Goal: Information Seeking & Learning: Learn about a topic

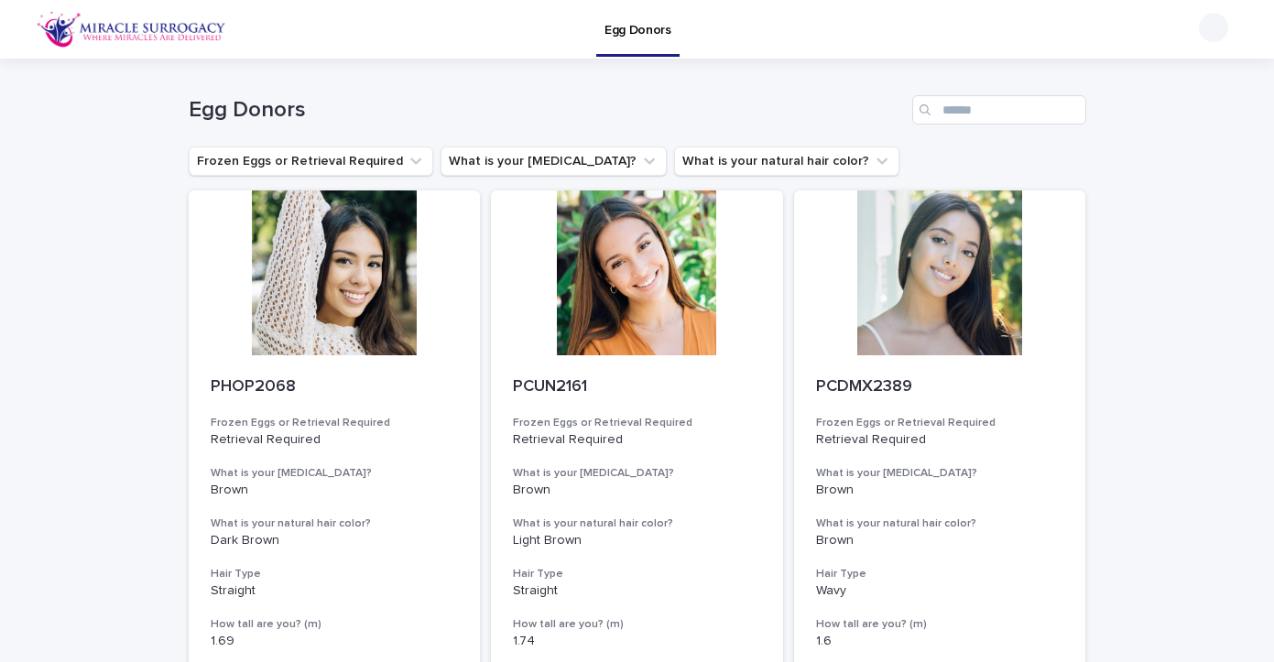
click at [169, 26] on img at bounding box center [132, 29] width 190 height 37
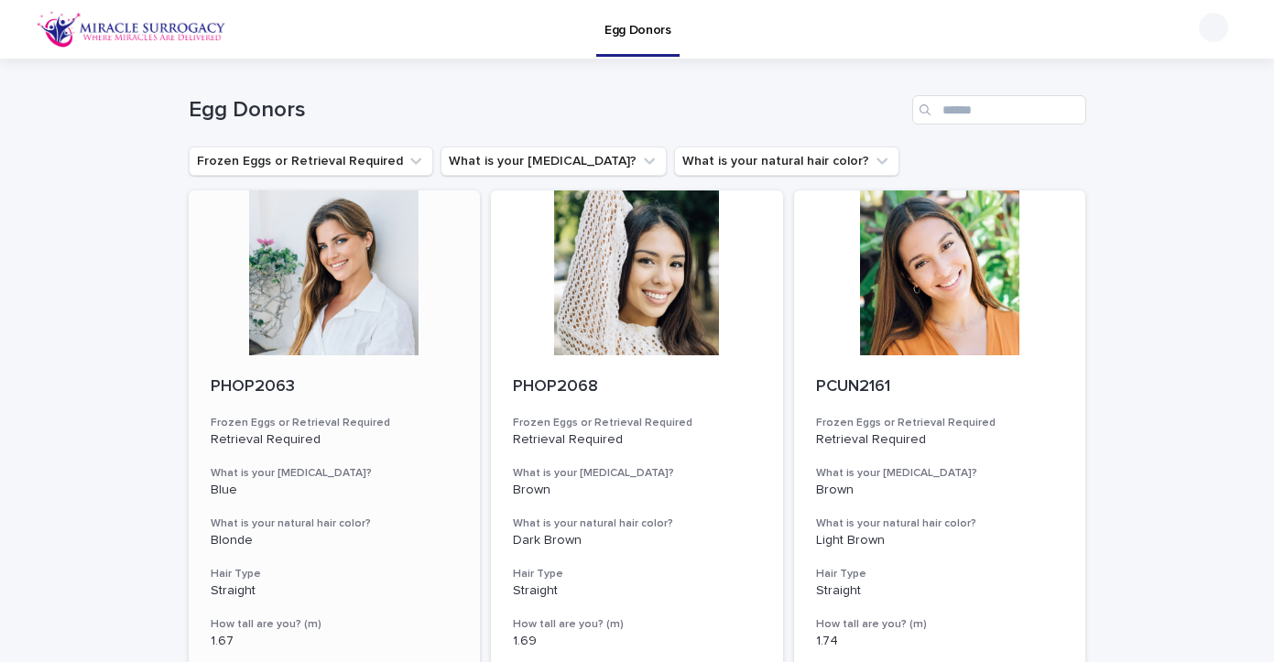
click at [314, 279] on div at bounding box center [335, 272] width 292 height 165
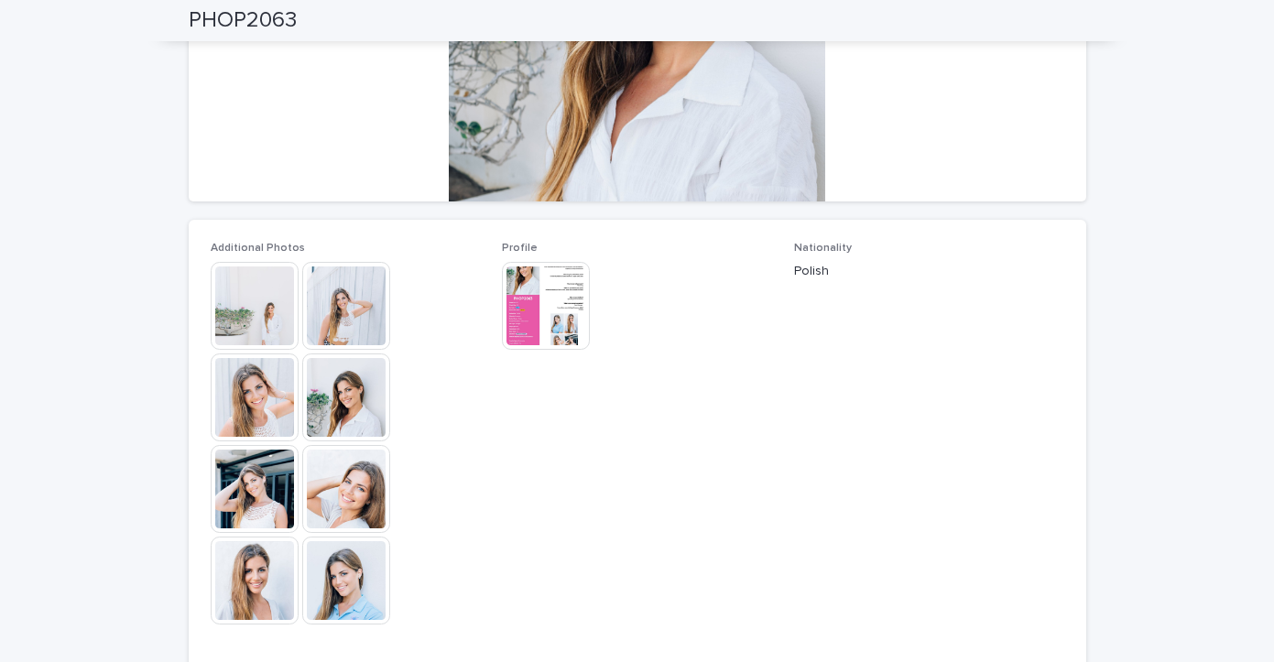
scroll to position [462, 0]
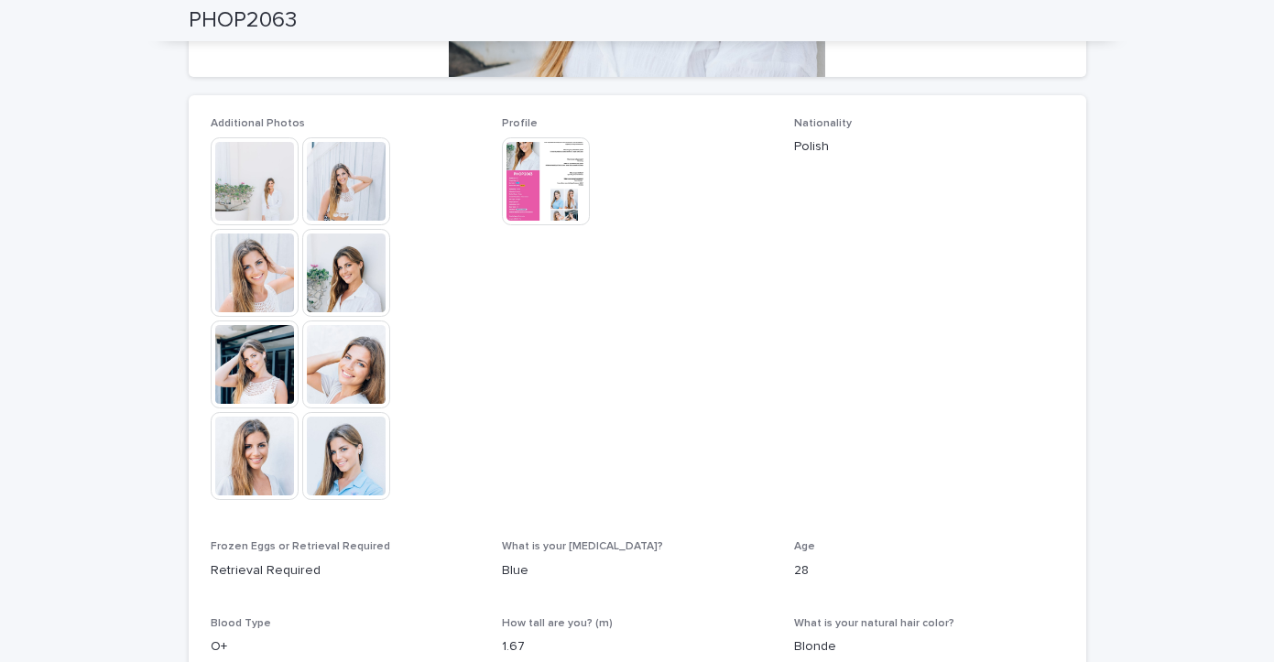
click at [272, 399] on img at bounding box center [255, 365] width 88 height 88
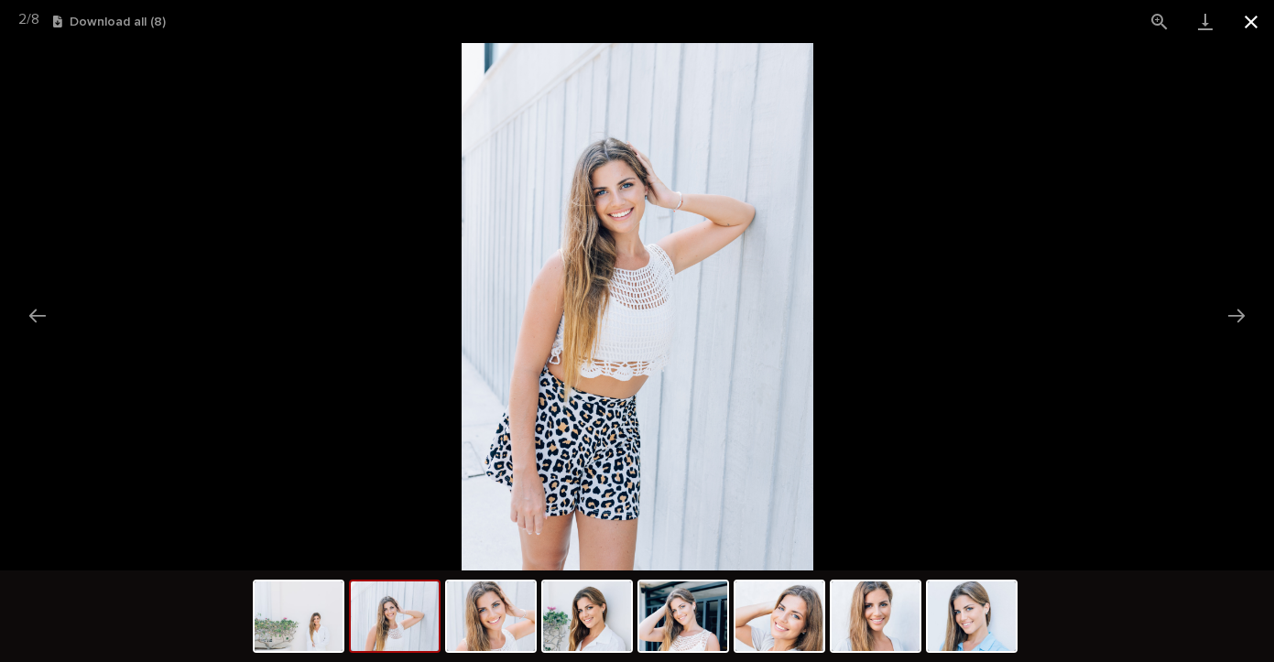
click at [1248, 23] on button "Close gallery" at bounding box center [1251, 21] width 46 height 43
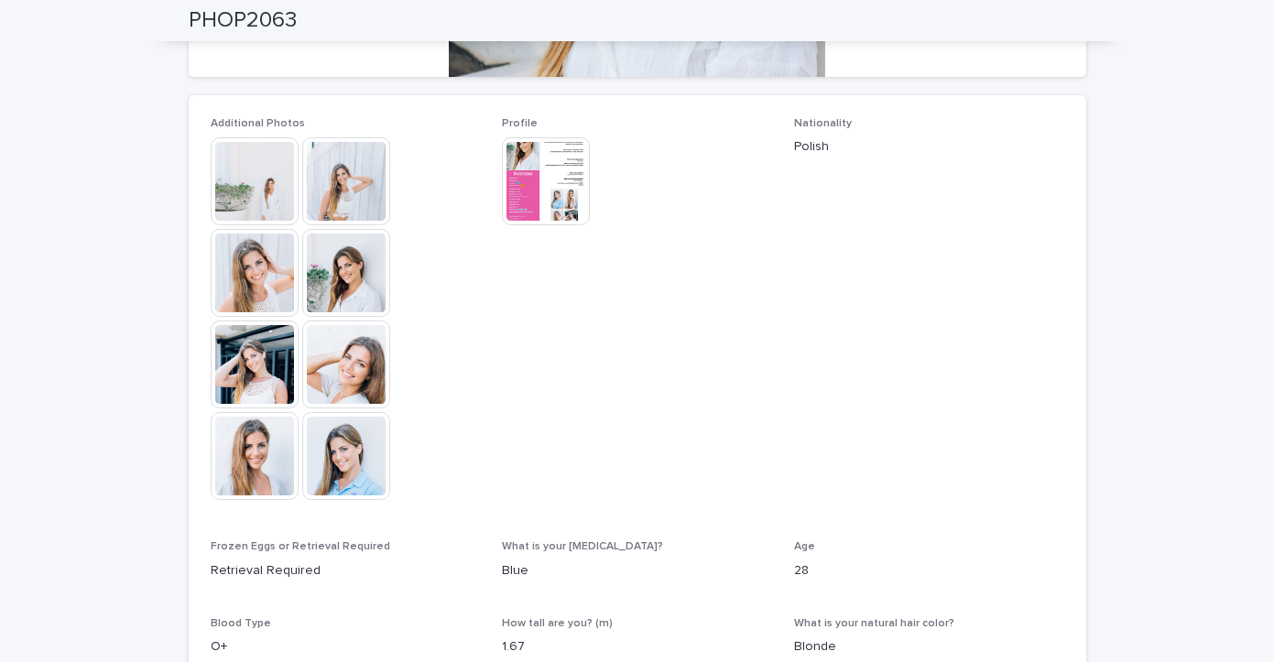
click at [552, 162] on img at bounding box center [546, 181] width 88 height 88
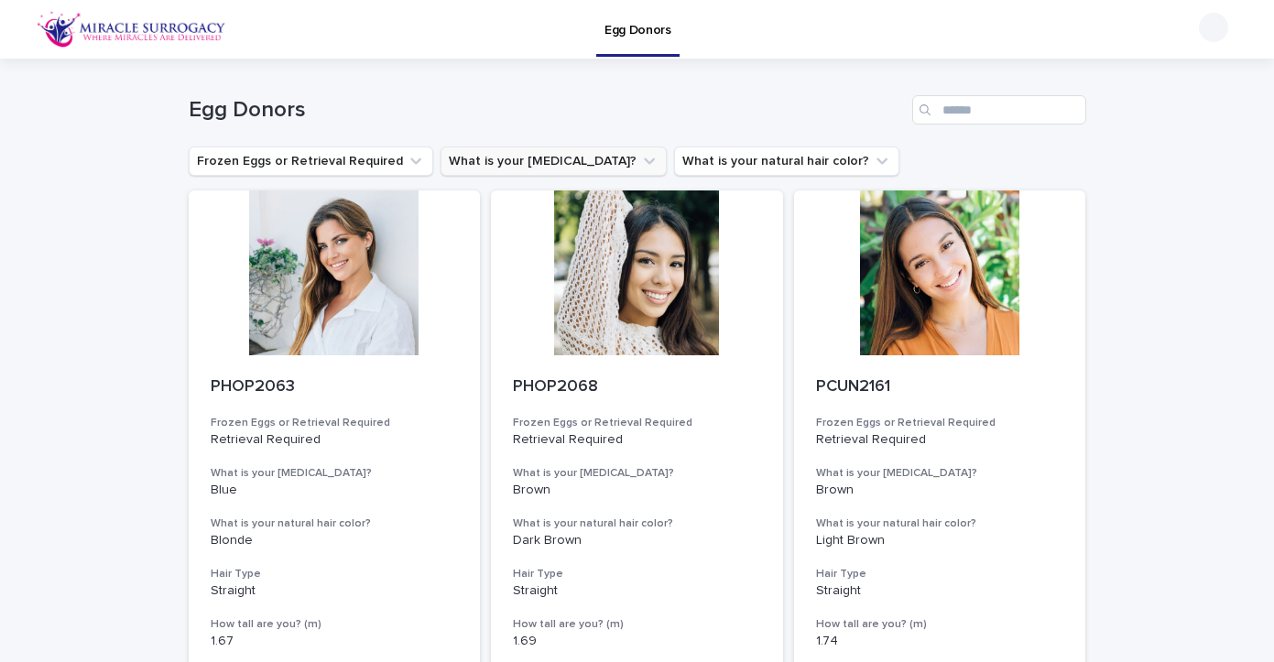
click at [528, 163] on button "What is your [MEDICAL_DATA]?" at bounding box center [554, 161] width 226 height 29
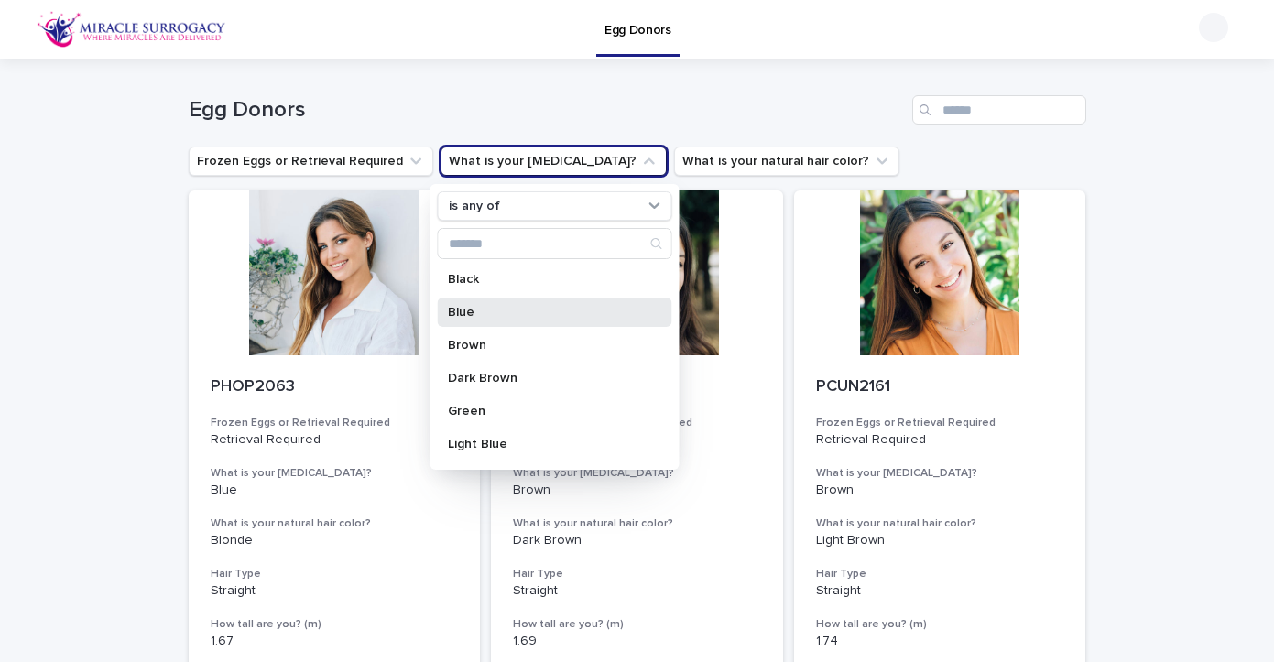
click at [465, 309] on p "Blue" at bounding box center [545, 312] width 194 height 13
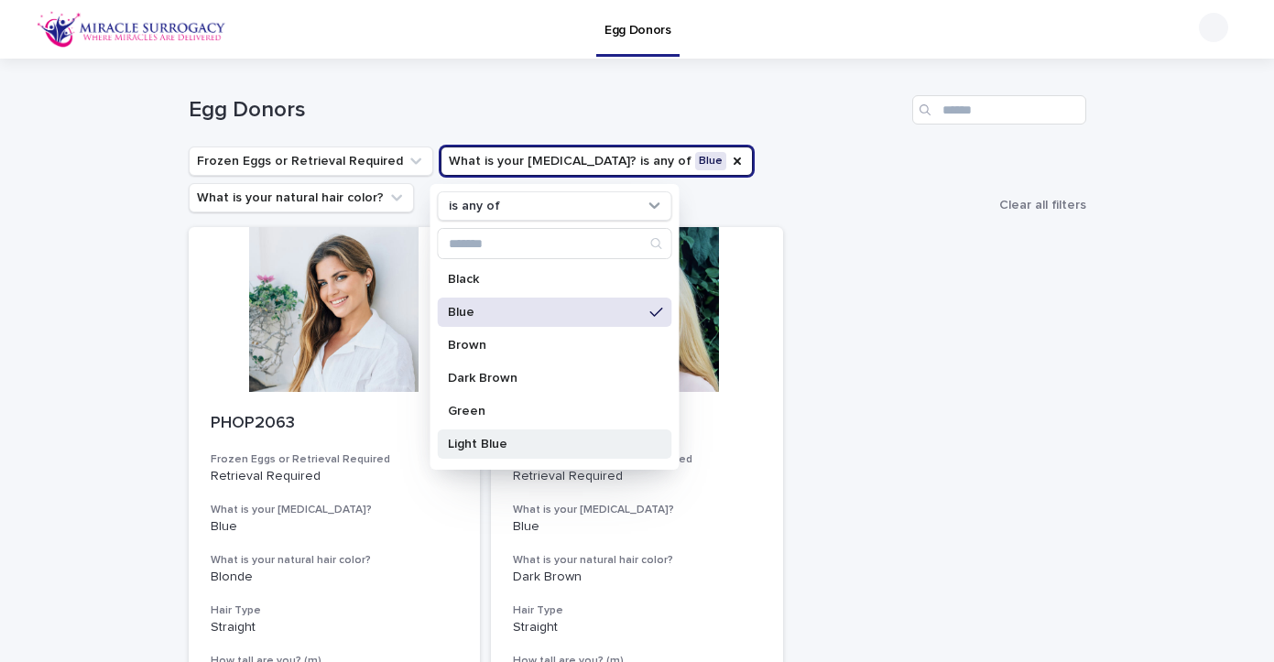
click at [467, 439] on p "Light Blue" at bounding box center [545, 444] width 194 height 13
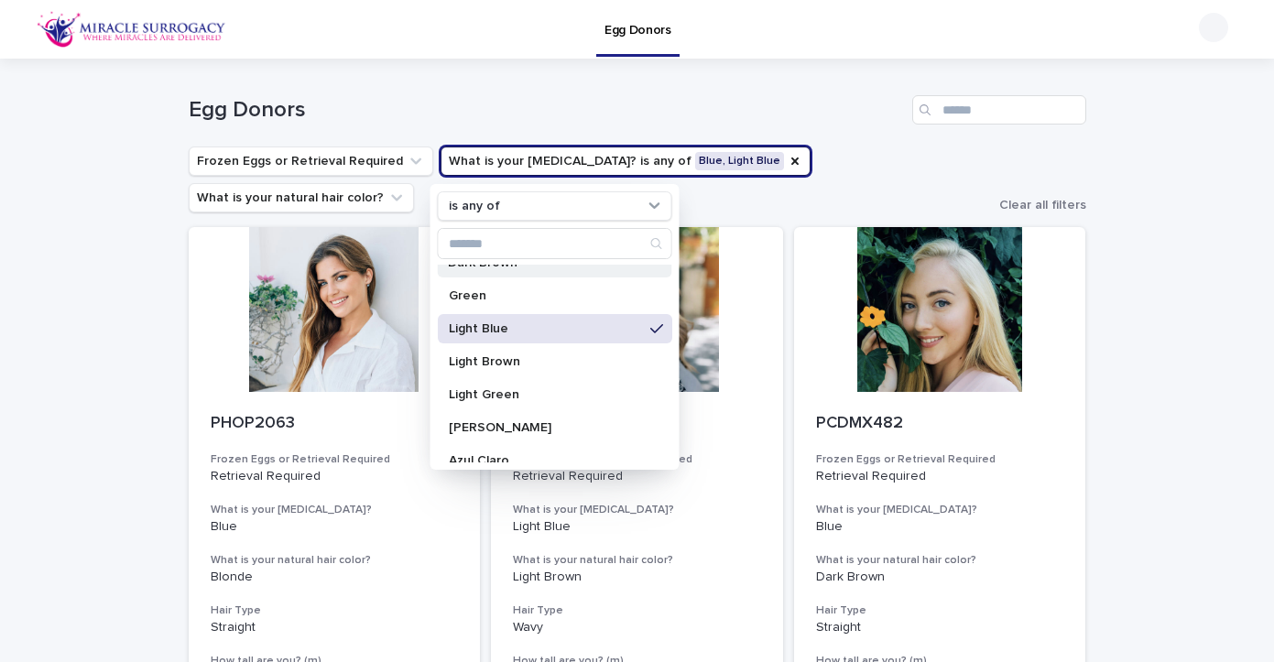
scroll to position [120, 0]
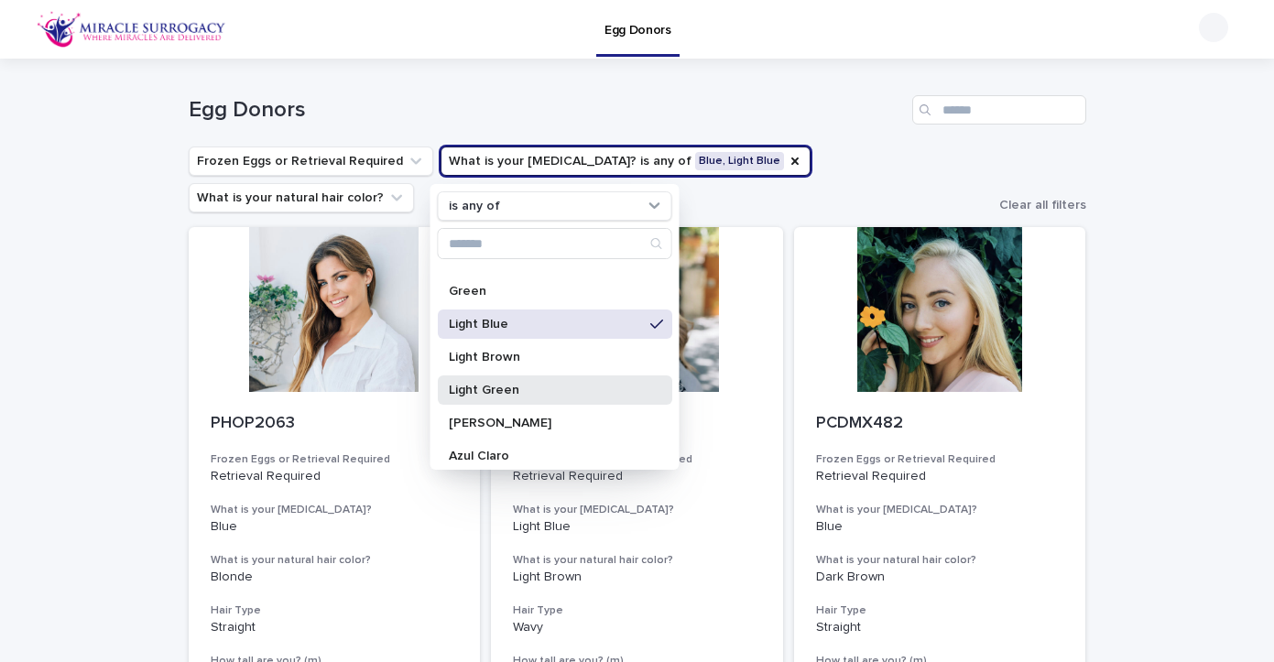
click at [492, 382] on div "Light Green" at bounding box center [554, 389] width 234 height 29
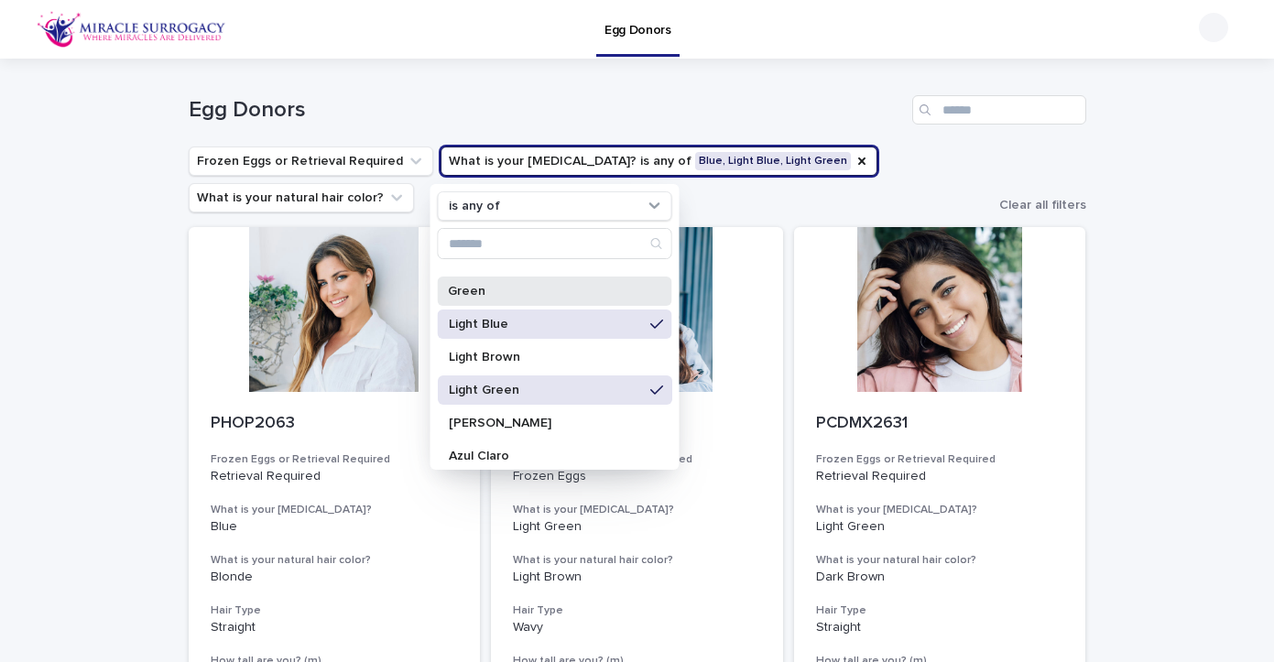
click at [487, 290] on p "Green" at bounding box center [545, 291] width 194 height 13
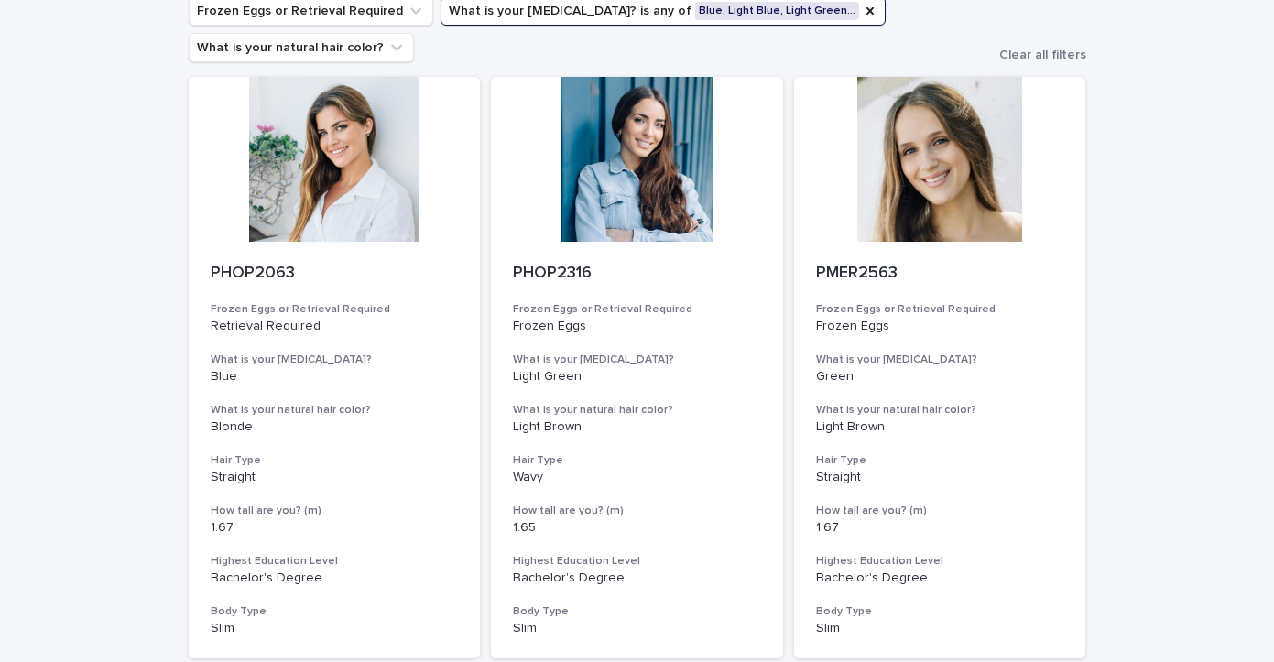
scroll to position [151, 0]
click at [669, 164] on div at bounding box center [637, 158] width 292 height 165
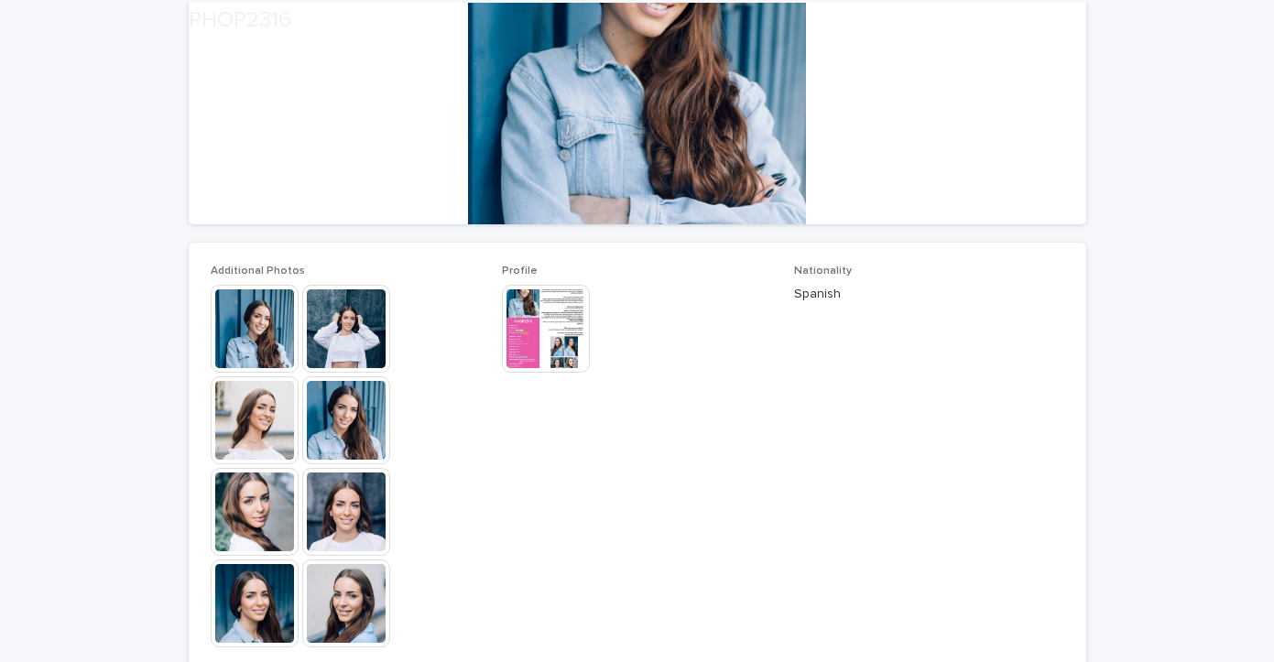
scroll to position [393, 0]
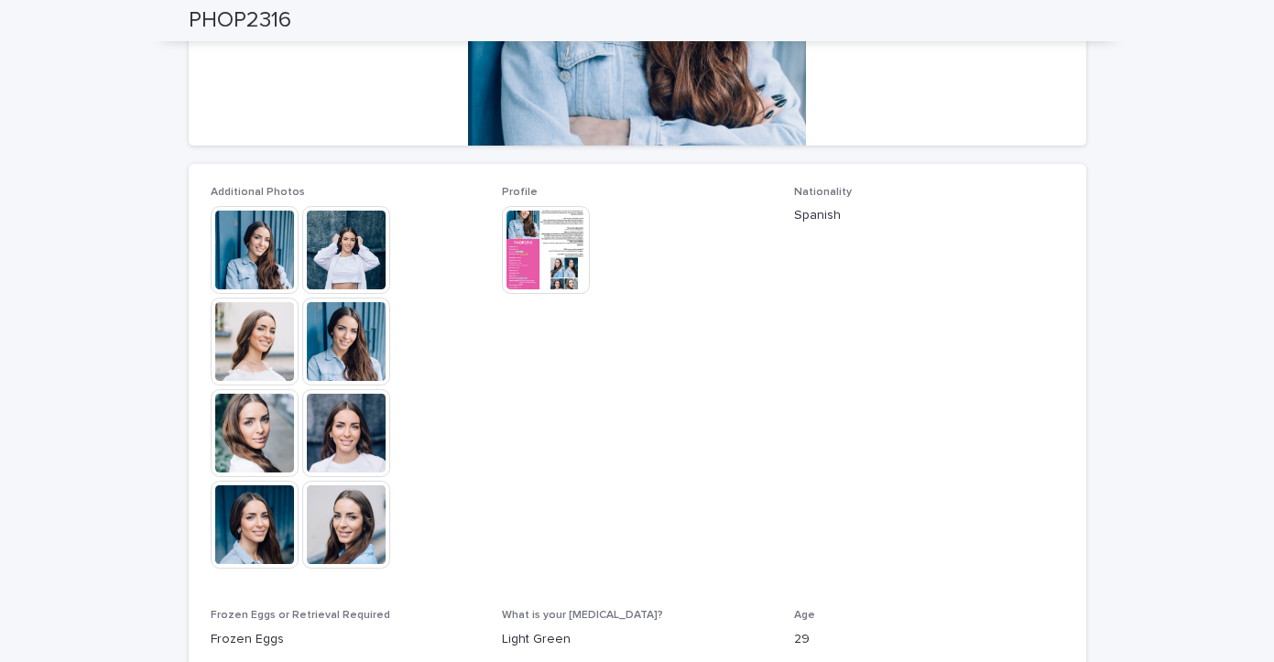
click at [351, 267] on img at bounding box center [346, 250] width 88 height 88
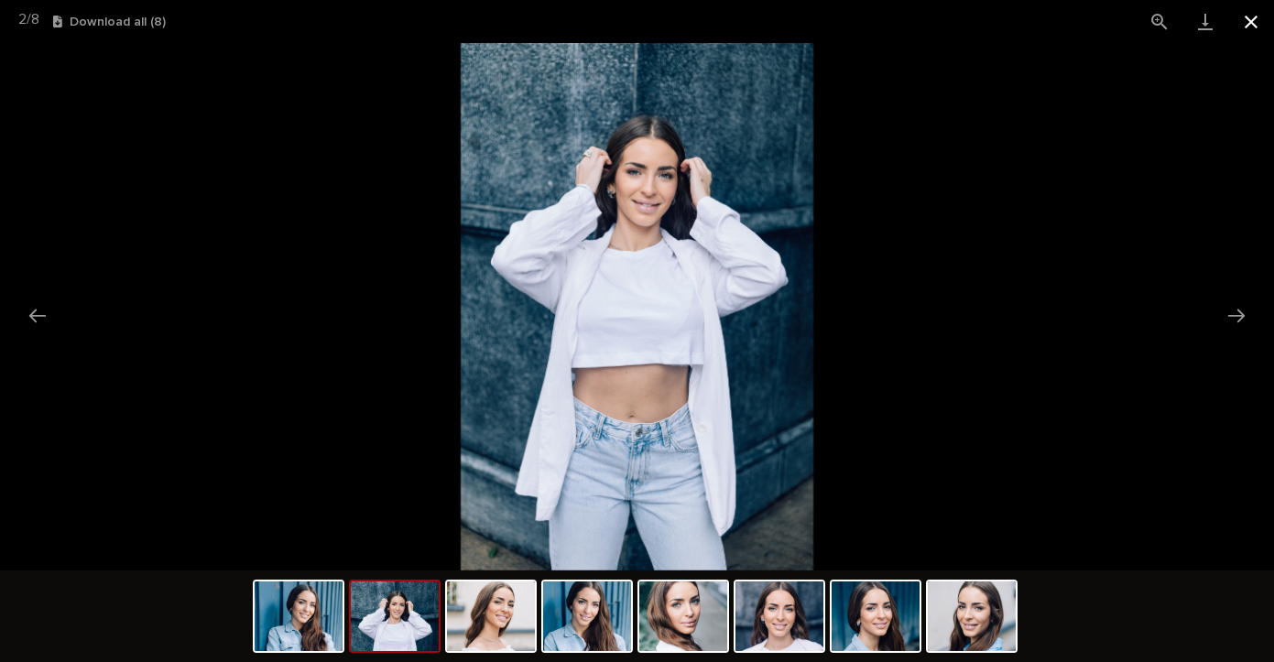
click at [1249, 16] on button "Close gallery" at bounding box center [1251, 21] width 46 height 43
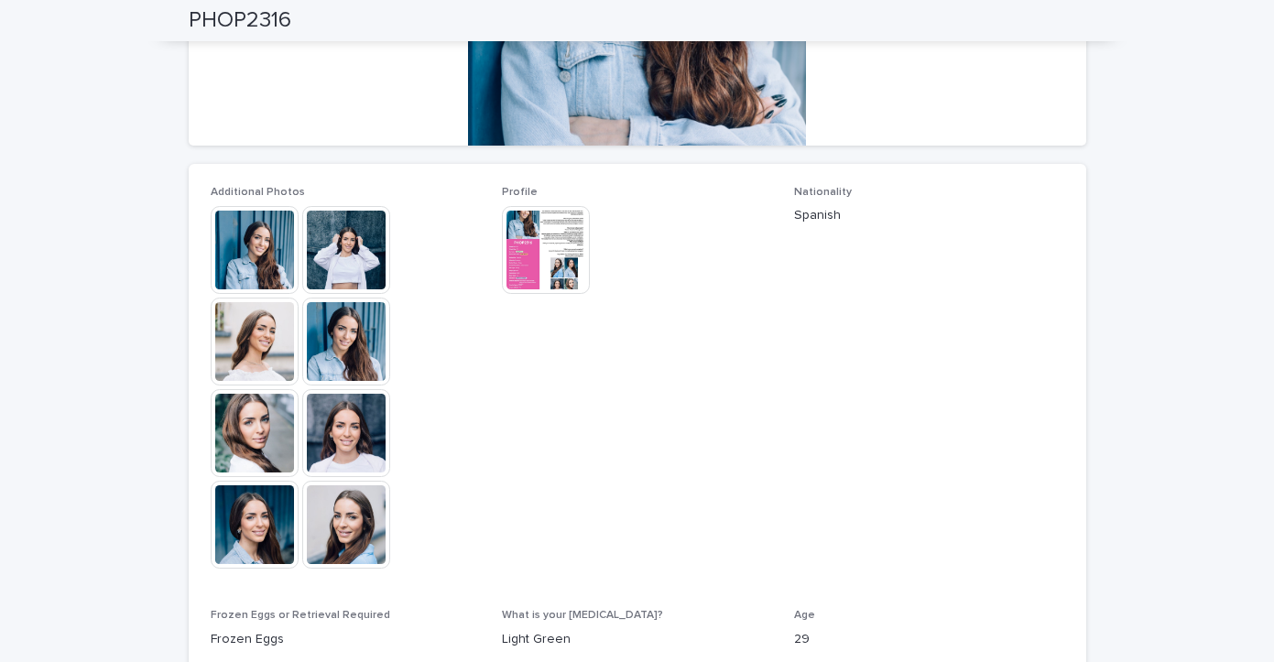
click at [263, 430] on img at bounding box center [255, 433] width 88 height 88
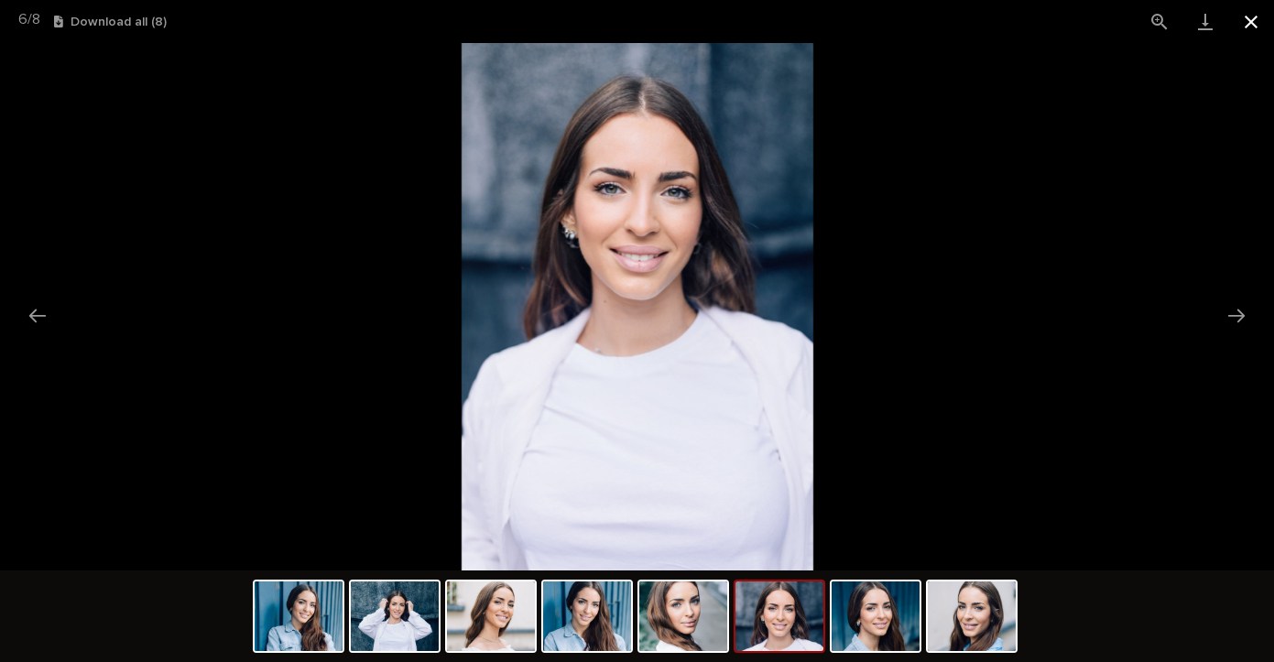
click at [1252, 25] on button "Close gallery" at bounding box center [1251, 21] width 46 height 43
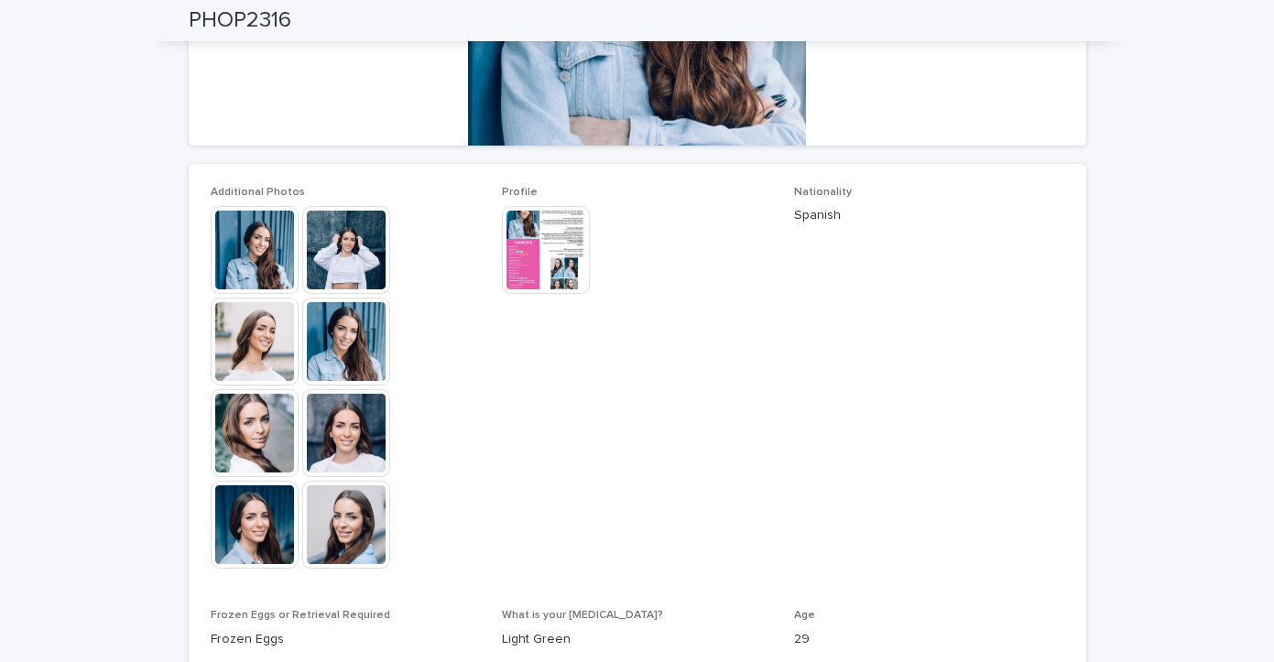
click at [552, 243] on img at bounding box center [546, 250] width 88 height 88
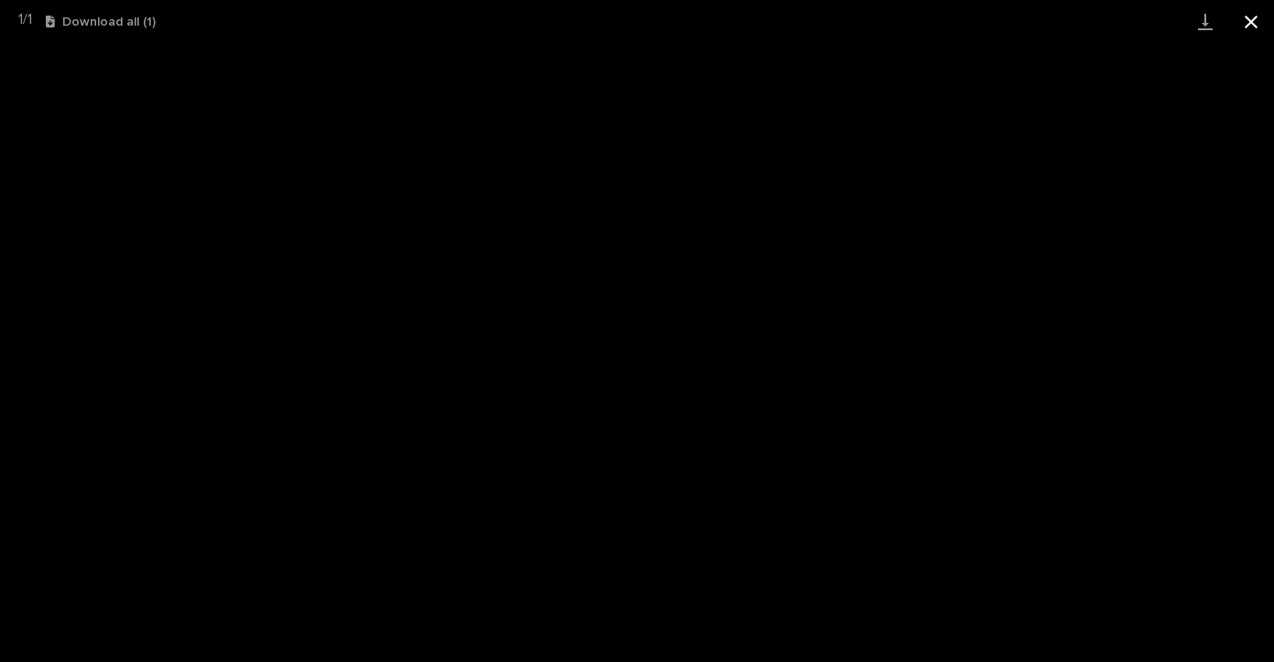
click at [1251, 15] on button "Close gallery" at bounding box center [1251, 21] width 46 height 43
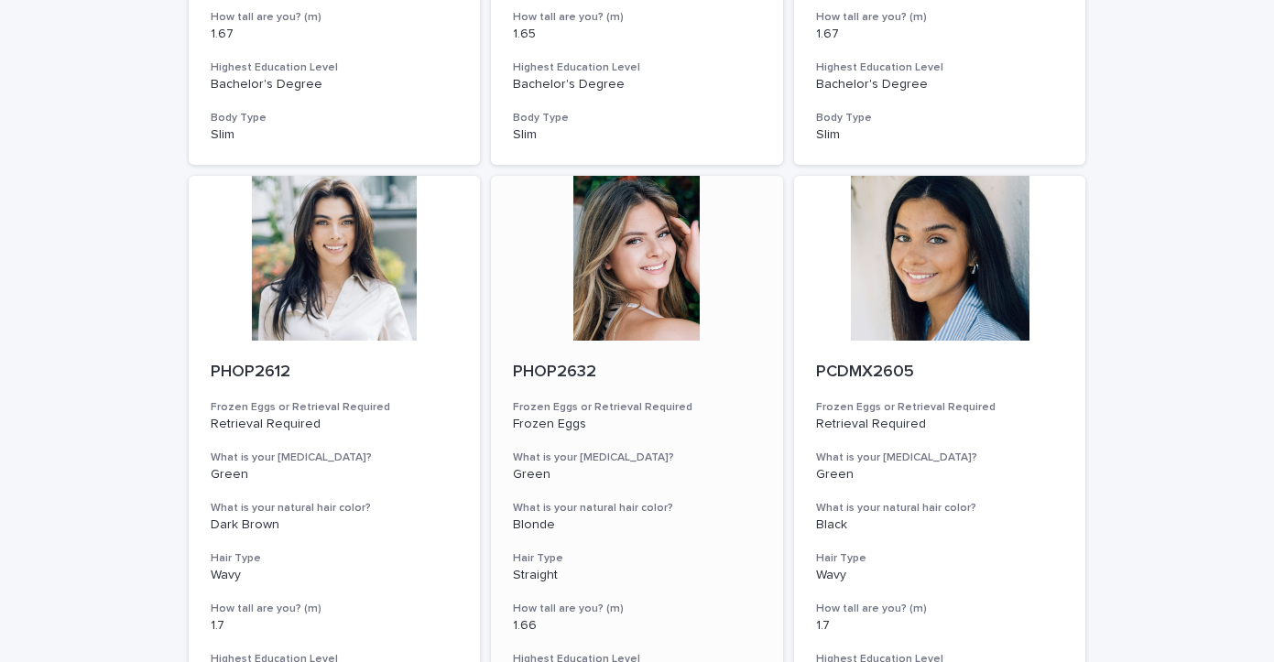
scroll to position [648, 0]
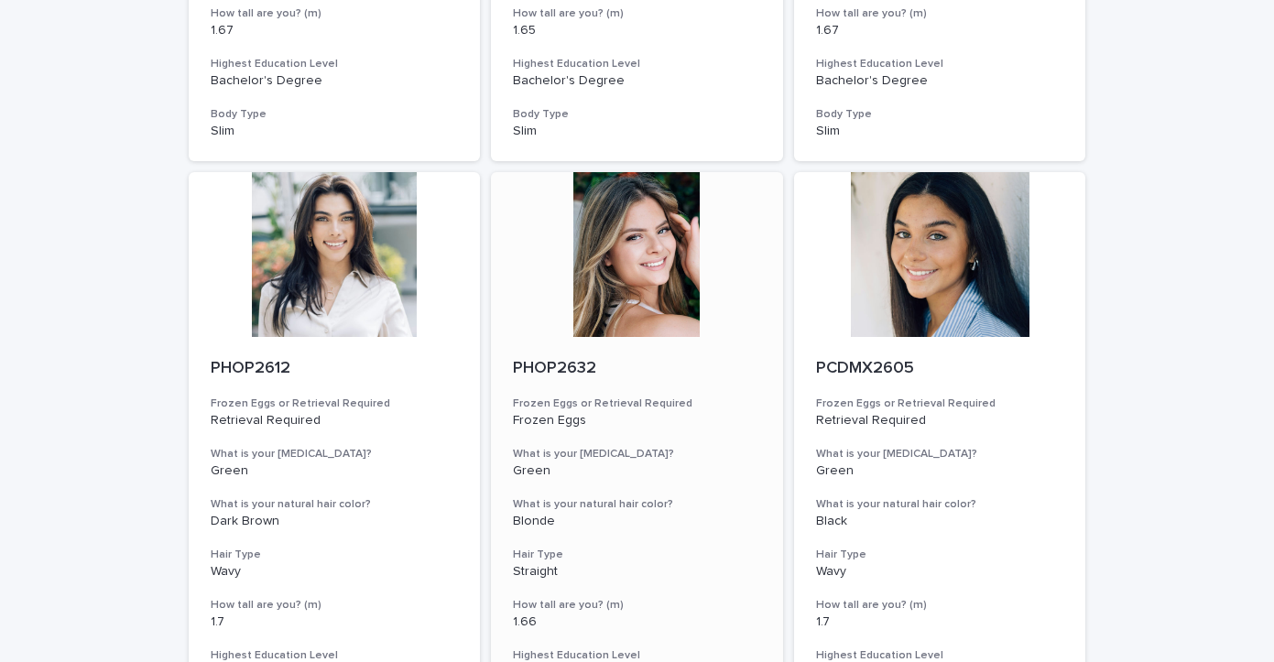
click at [640, 251] on div at bounding box center [637, 254] width 292 height 165
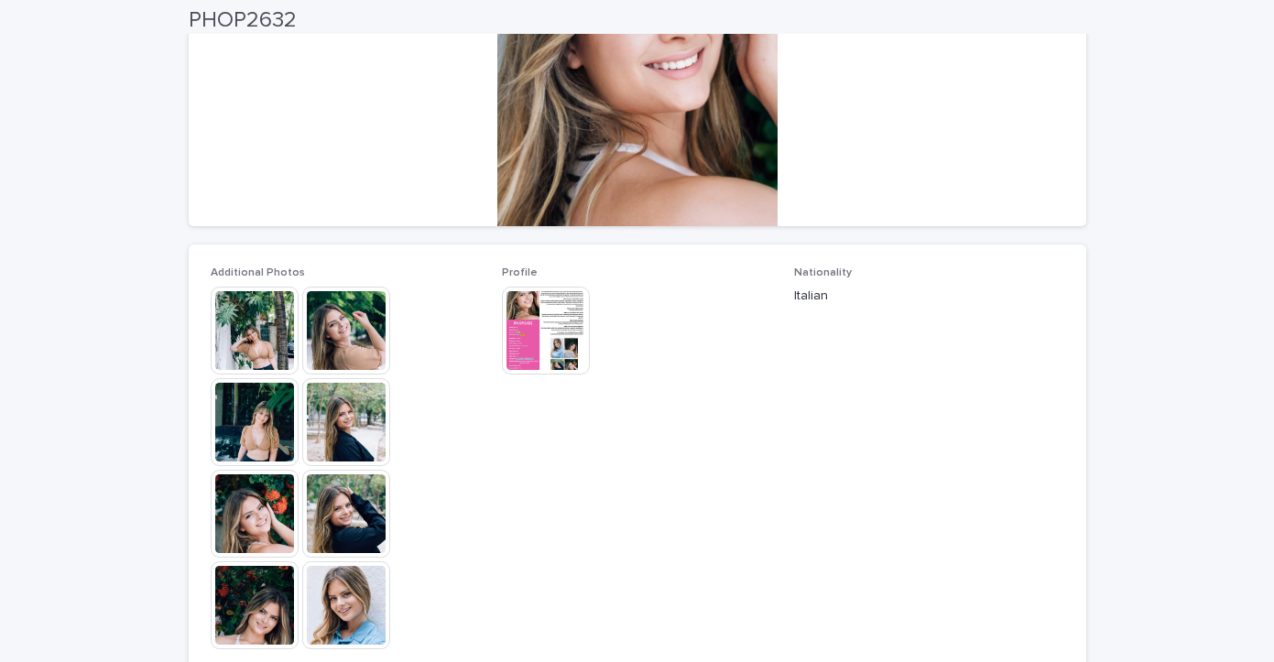
scroll to position [352, 0]
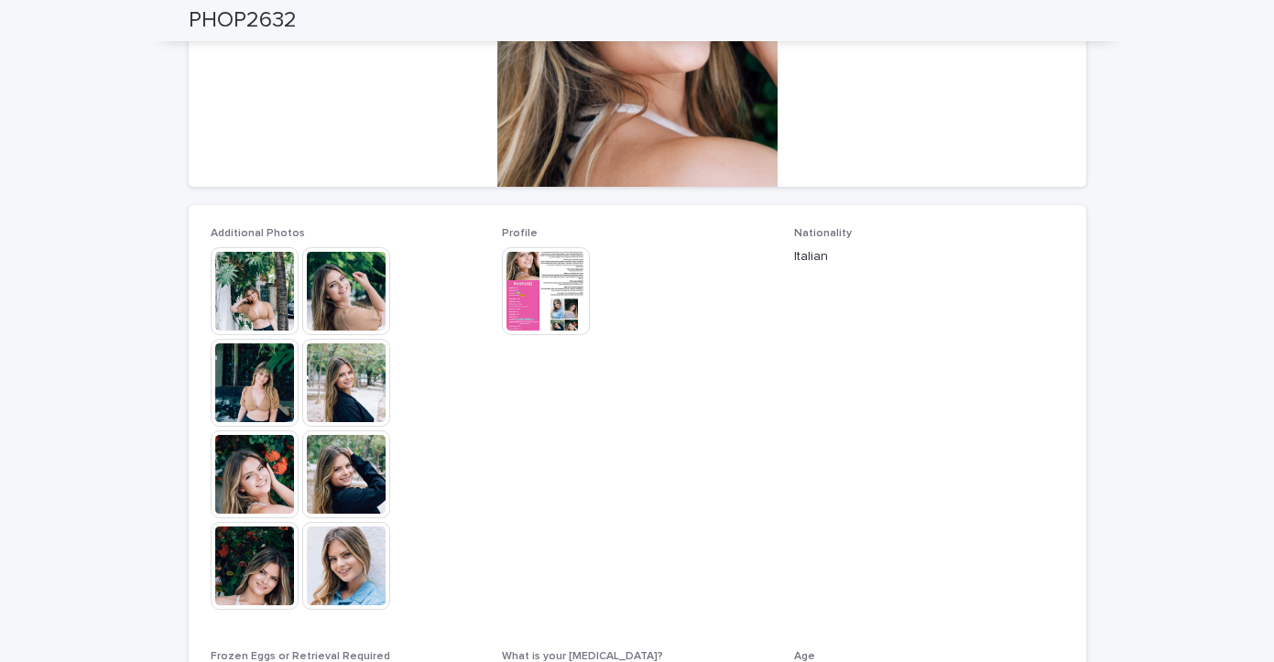
click at [249, 290] on img at bounding box center [255, 291] width 88 height 88
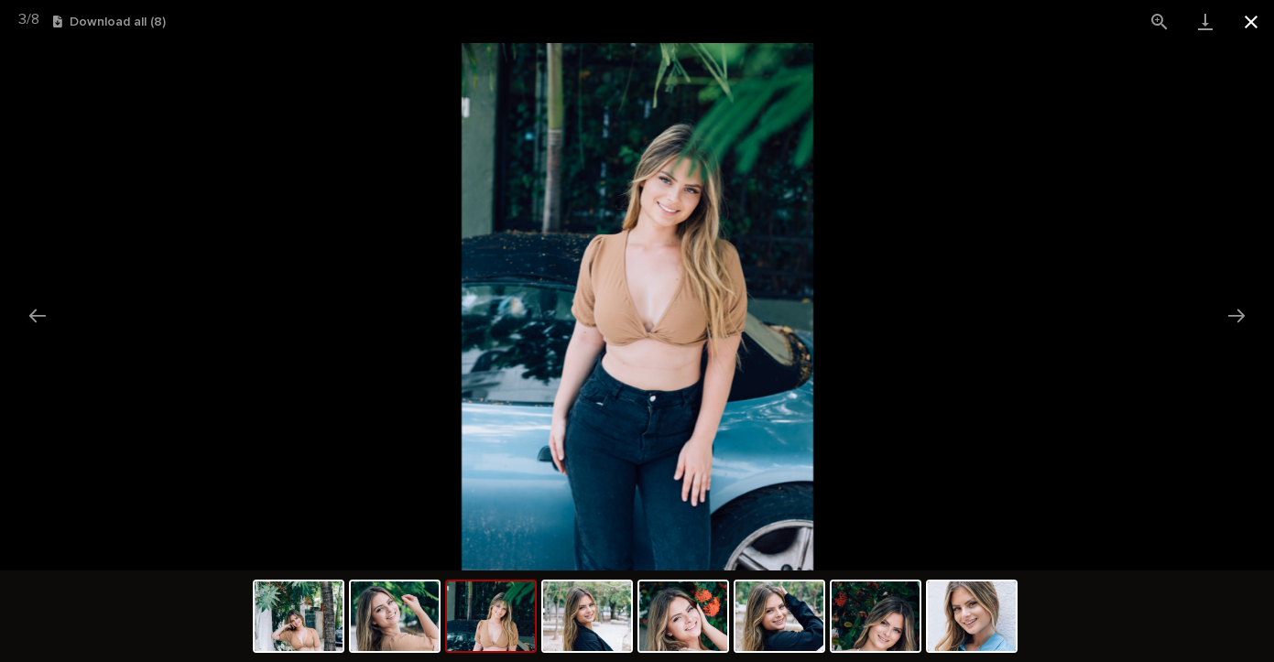
click at [1247, 19] on button "Close gallery" at bounding box center [1251, 21] width 46 height 43
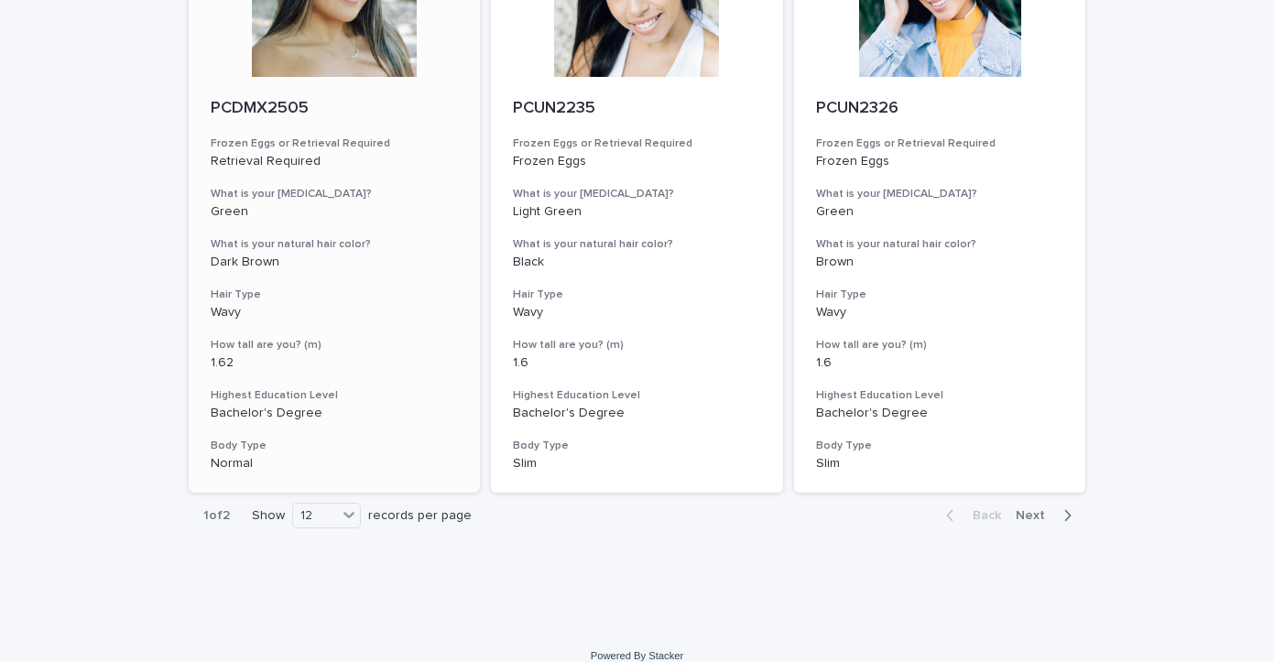
scroll to position [2085, 0]
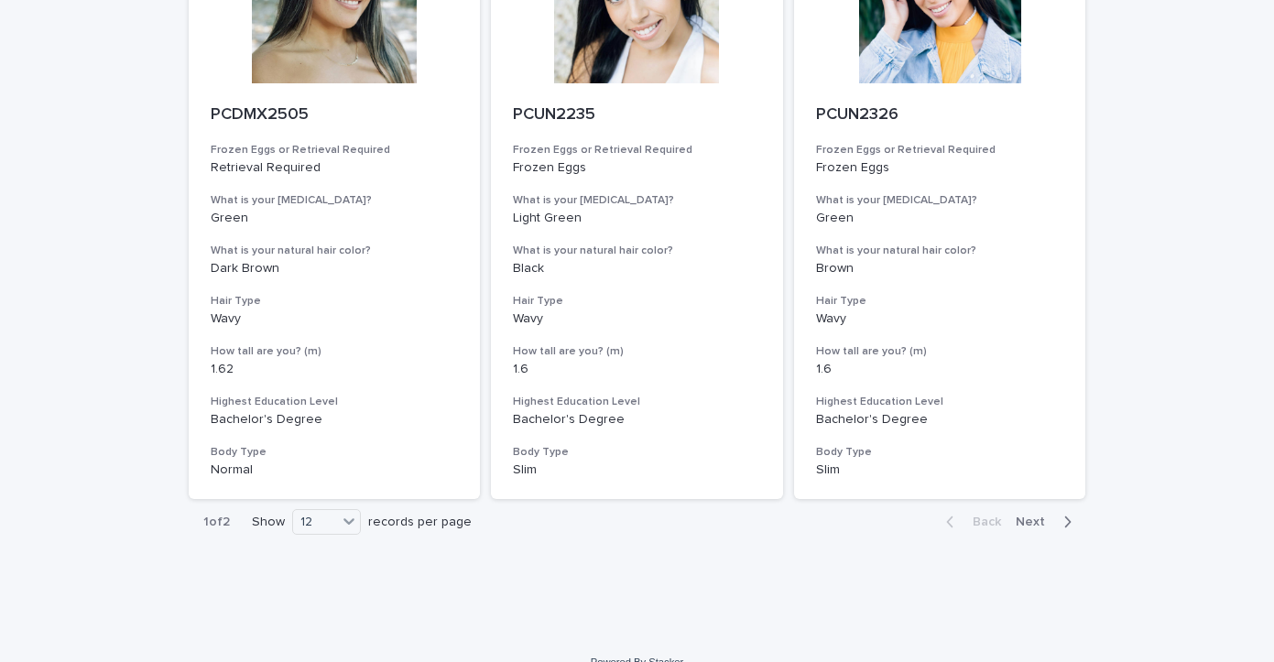
click at [1034, 516] on span "Next" at bounding box center [1036, 522] width 40 height 13
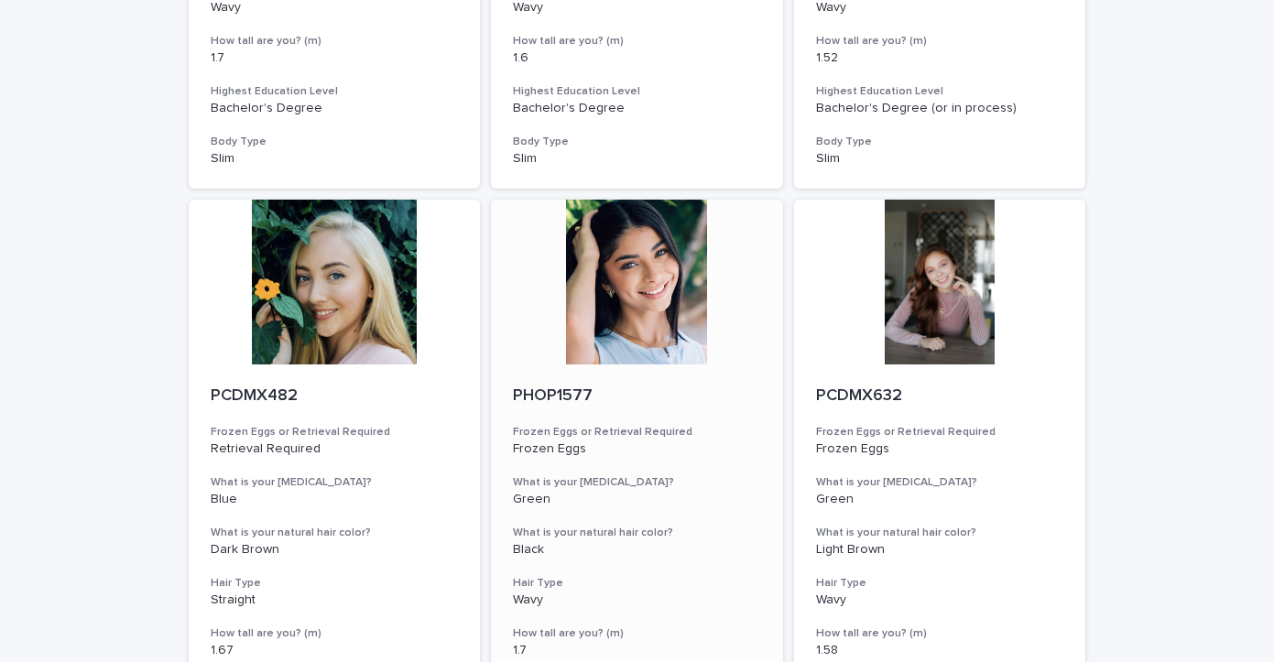
scroll to position [1215, 0]
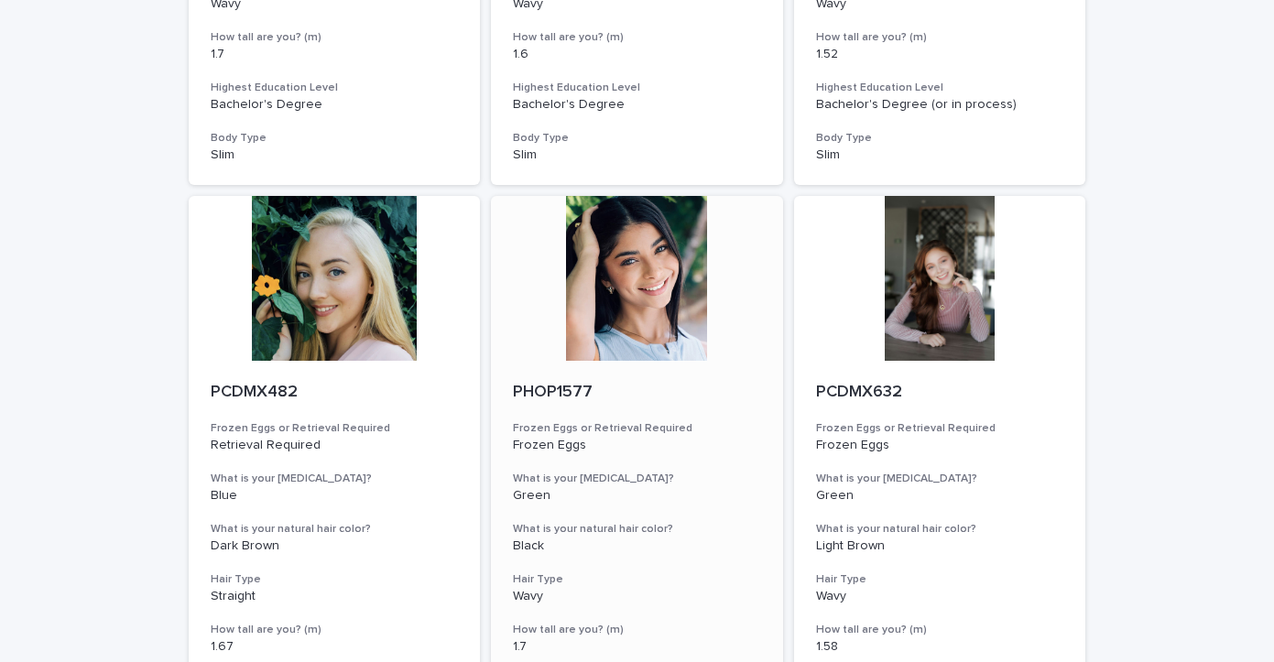
click at [643, 243] on div at bounding box center [637, 278] width 292 height 165
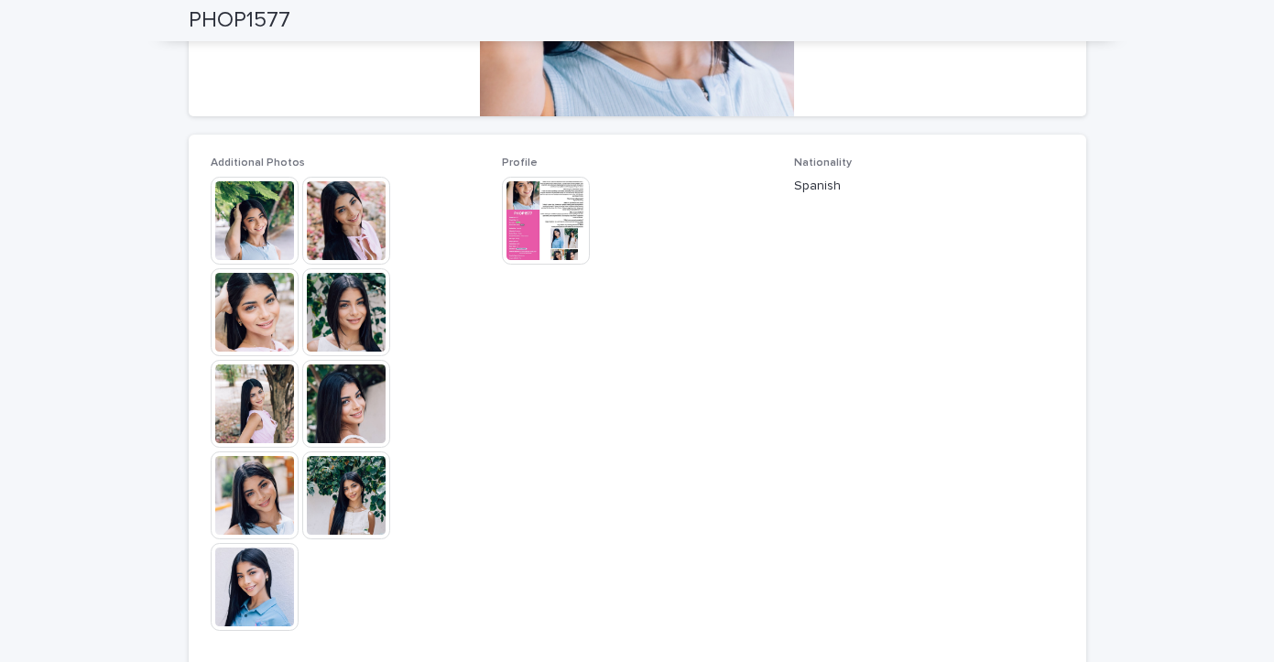
scroll to position [429, 0]
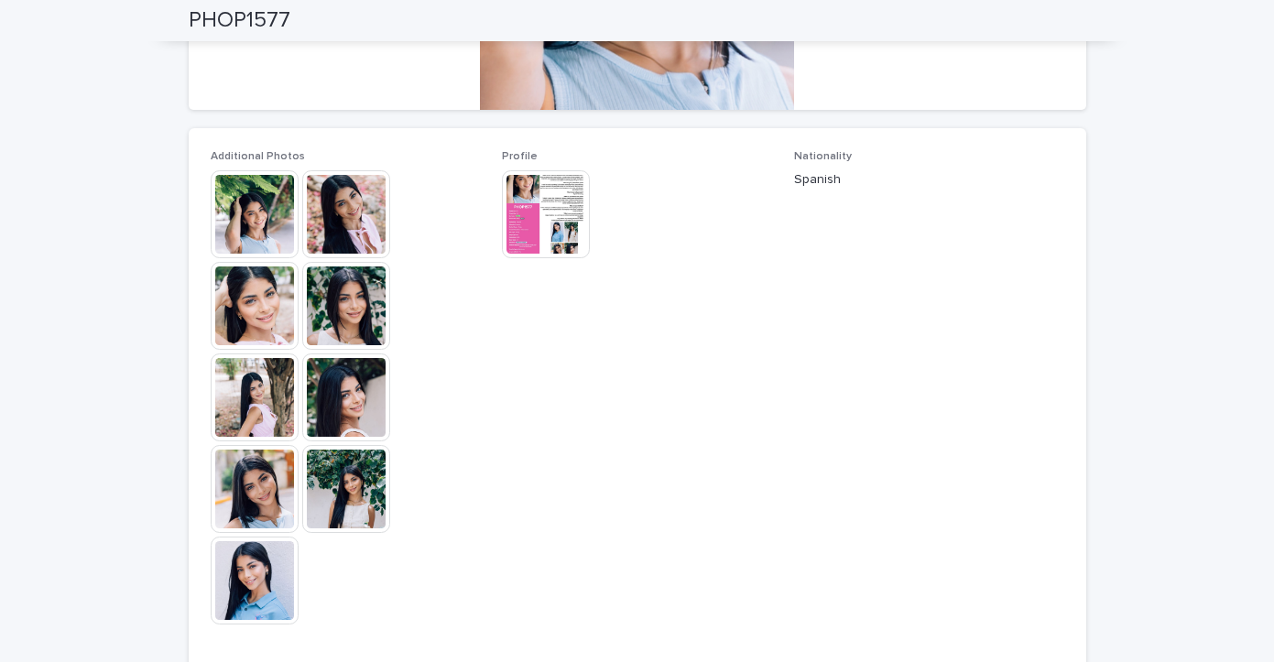
click at [351, 299] on img at bounding box center [346, 306] width 88 height 88
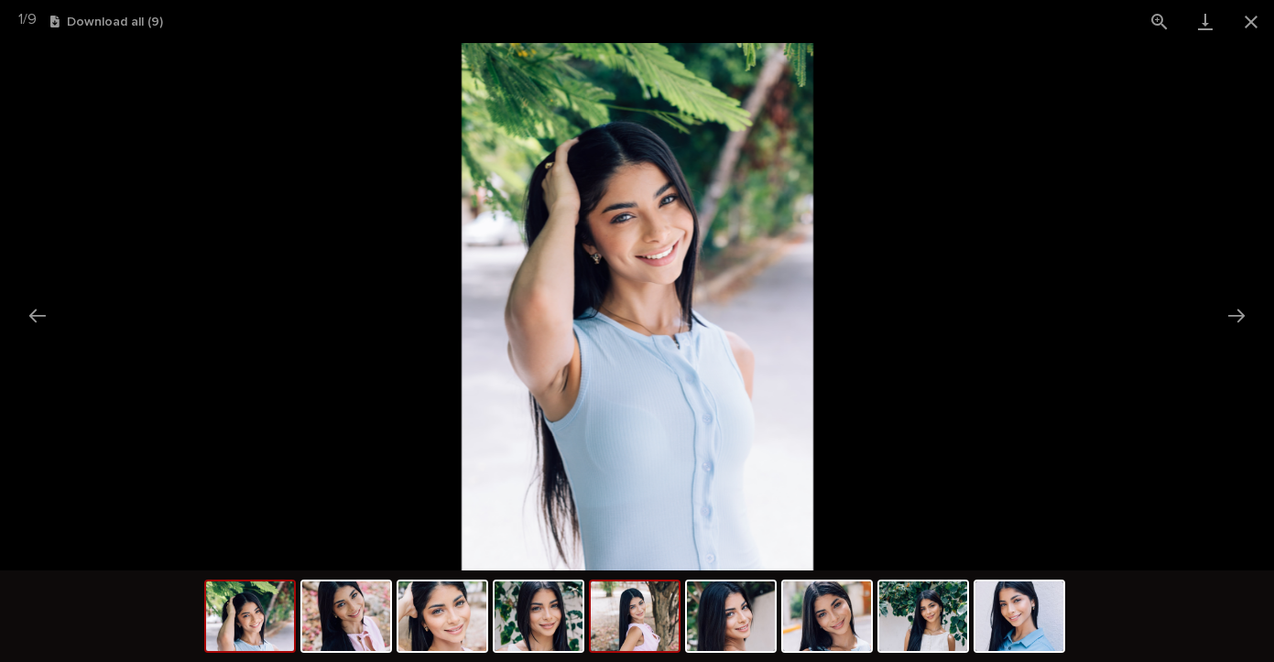
click at [654, 625] on img at bounding box center [635, 617] width 88 height 70
click at [1254, 18] on button "Close gallery" at bounding box center [1251, 21] width 46 height 43
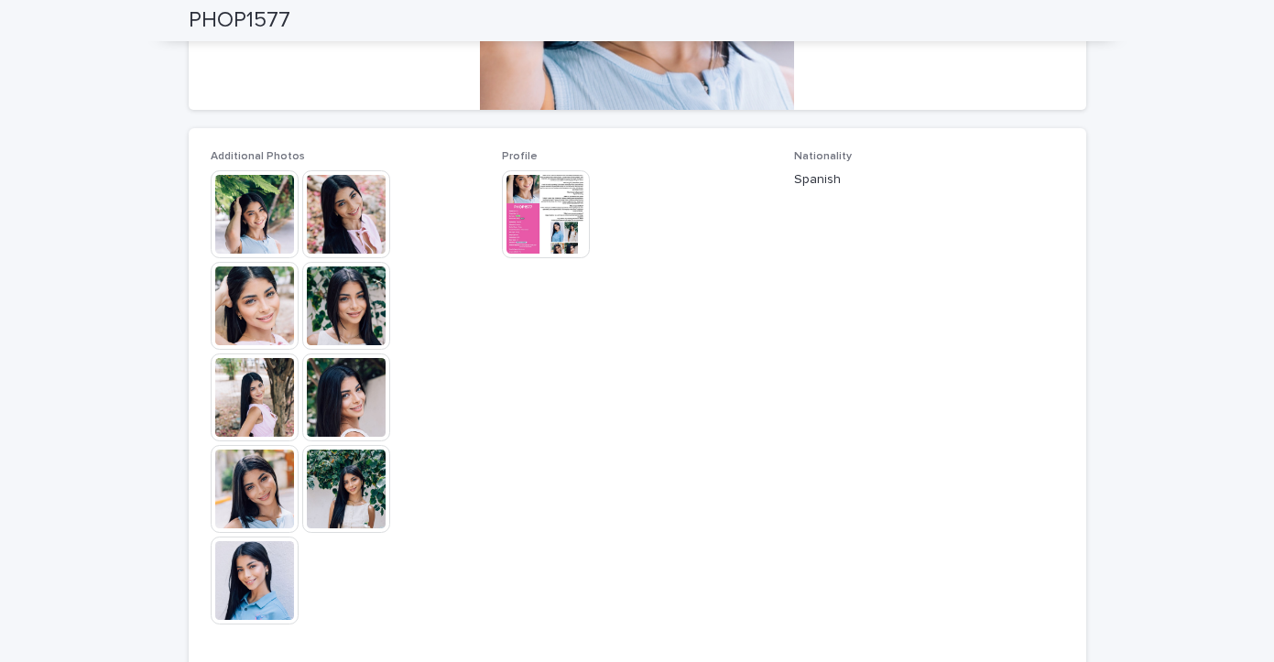
click at [504, 214] on img at bounding box center [546, 214] width 88 height 88
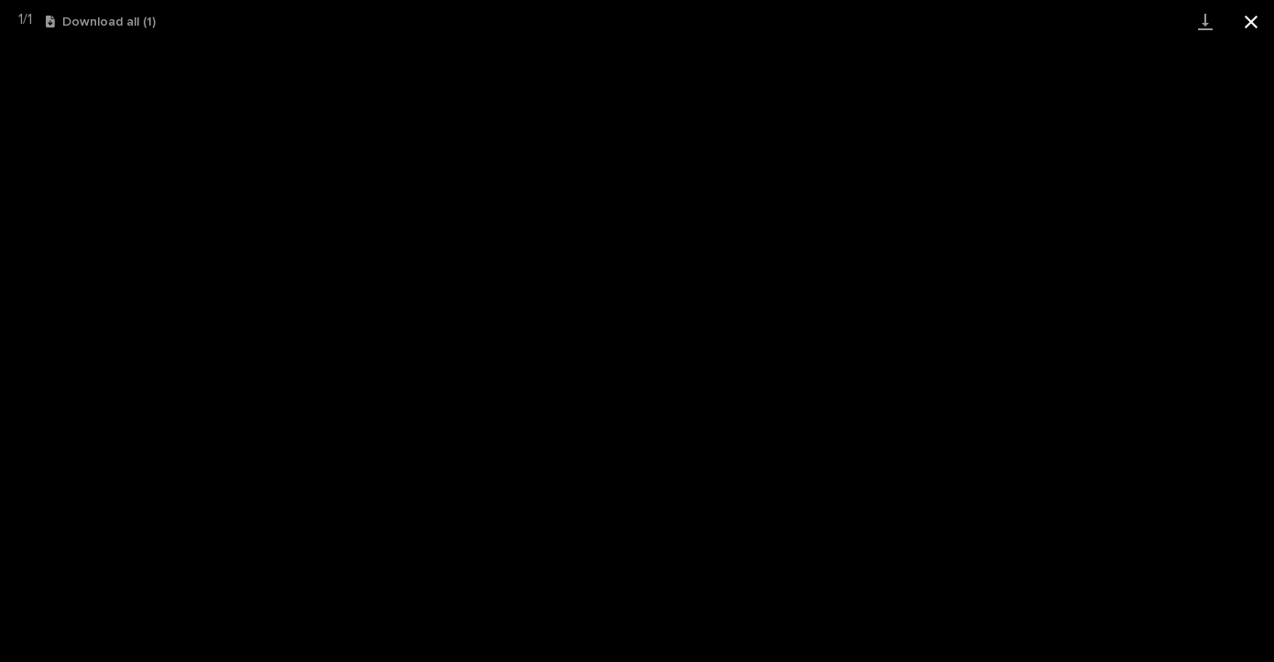
click at [1257, 23] on button "Close gallery" at bounding box center [1251, 21] width 46 height 43
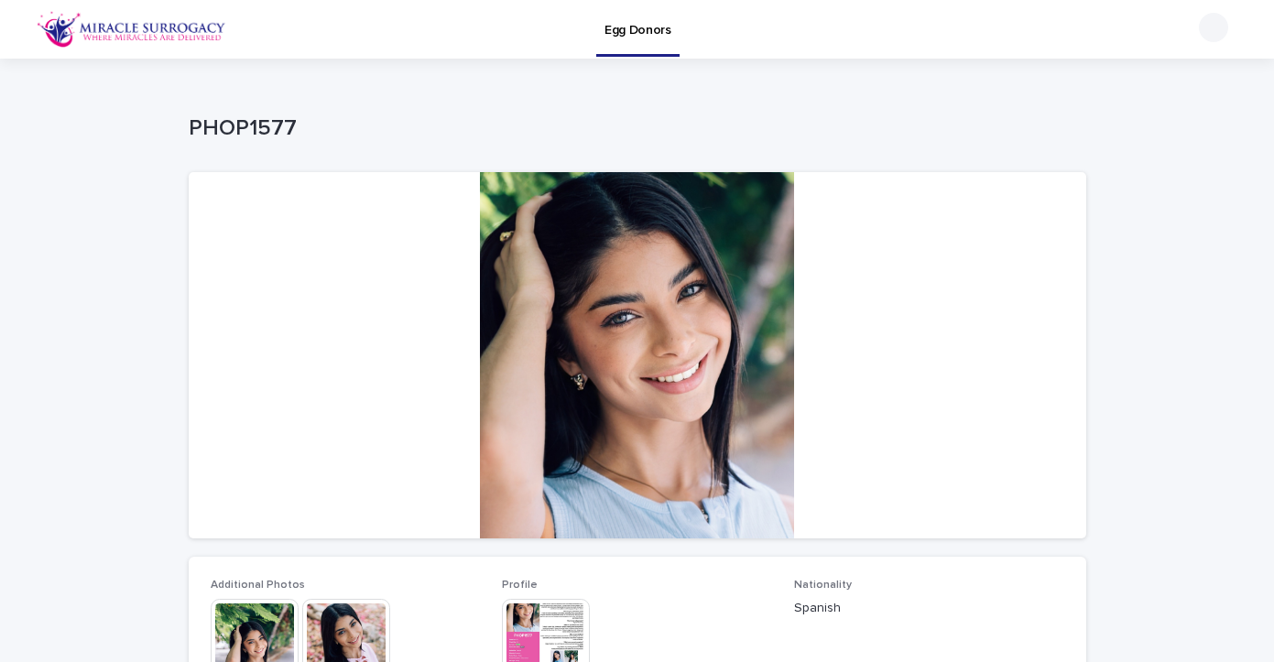
scroll to position [0, 0]
click at [190, 27] on img at bounding box center [132, 29] width 190 height 37
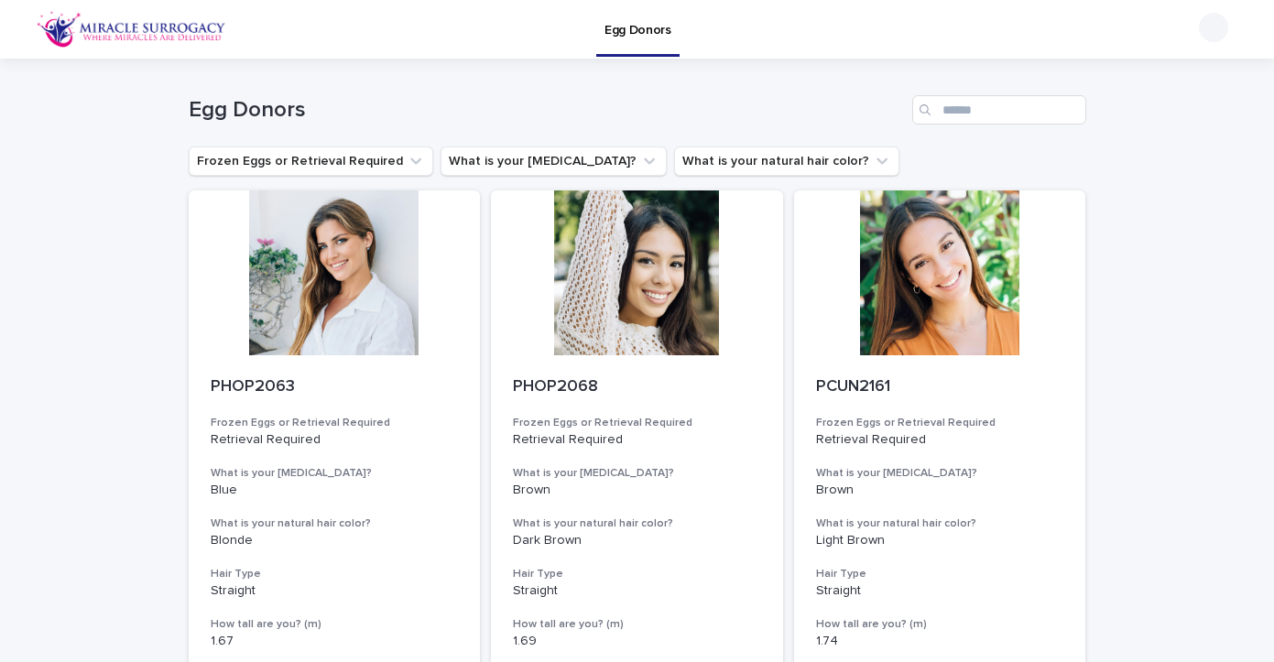
click at [137, 35] on img at bounding box center [132, 29] width 190 height 37
